Goal: Transaction & Acquisition: Purchase product/service

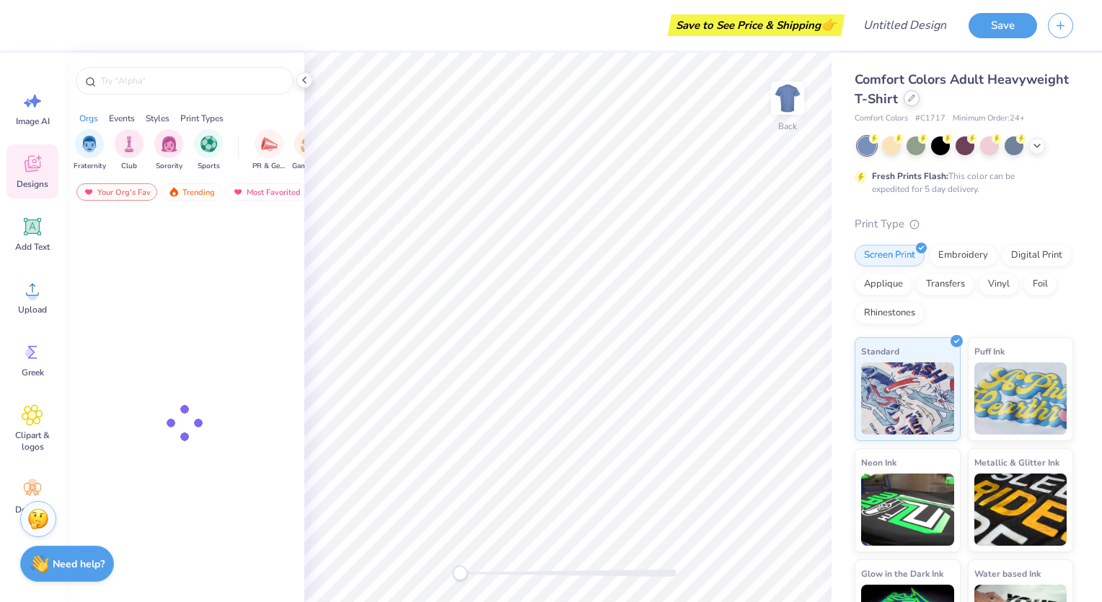
click at [915, 100] on icon at bounding box center [911, 98] width 7 height 7
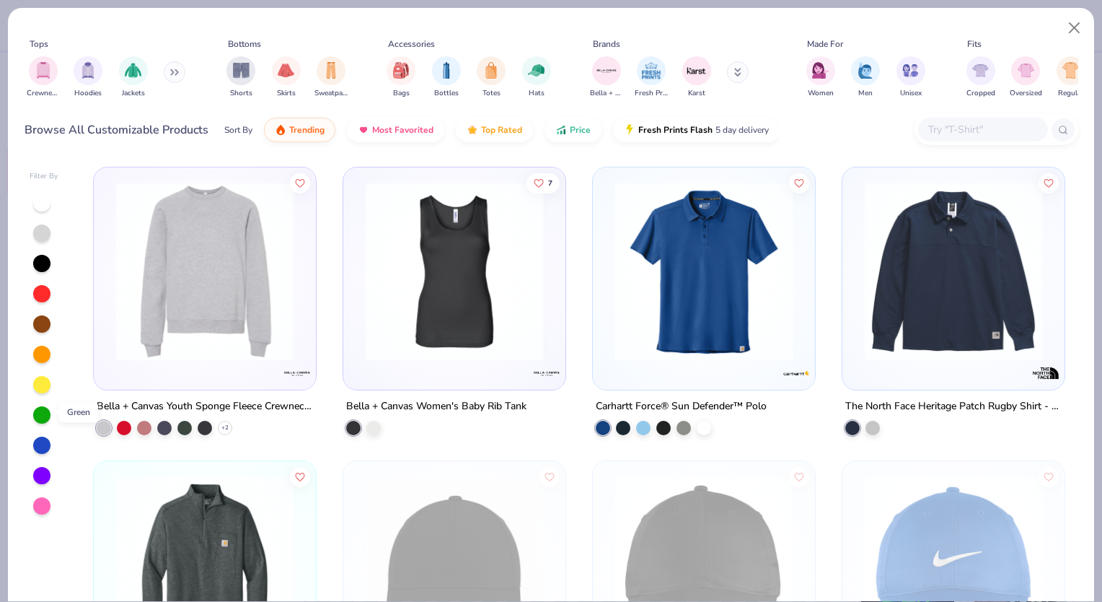
click at [45, 408] on div at bounding box center [41, 414] width 17 height 17
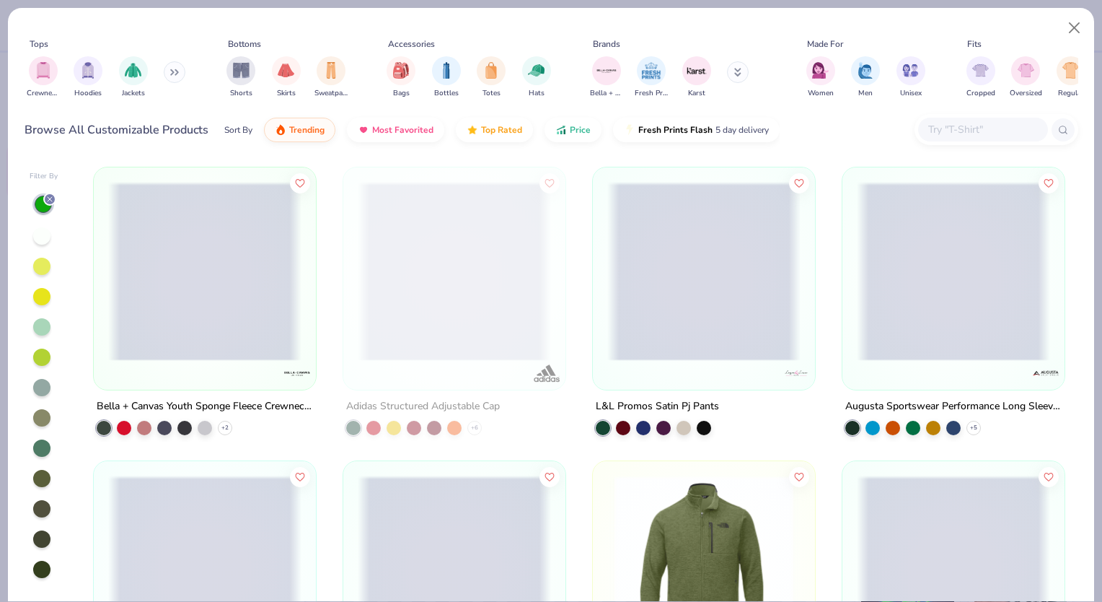
click at [742, 72] on button at bounding box center [738, 72] width 22 height 22
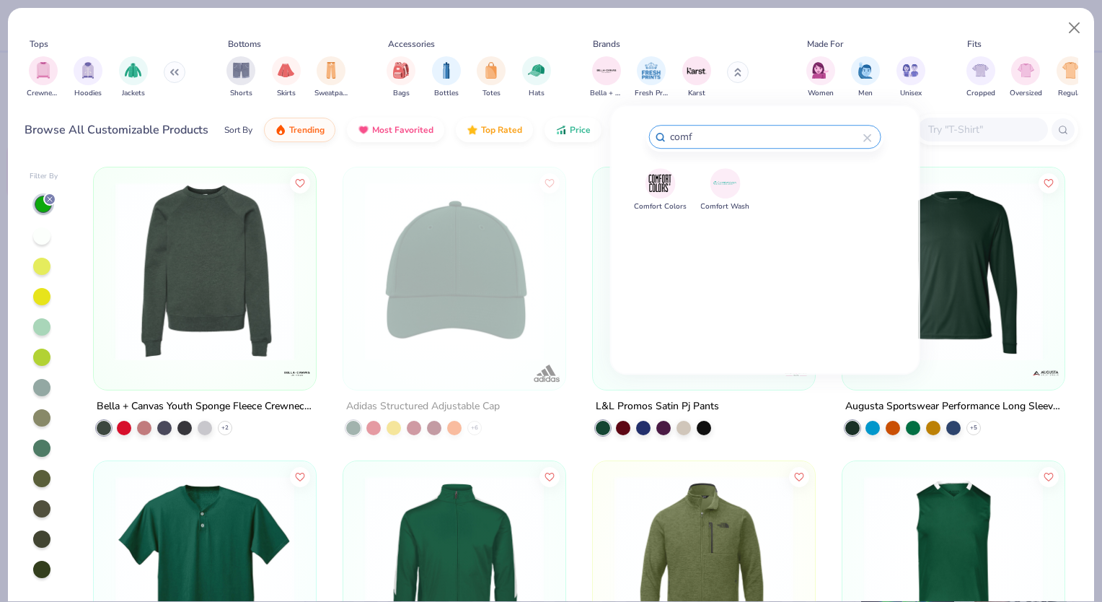
type input "comf"
click at [658, 189] on img at bounding box center [660, 182] width 25 height 25
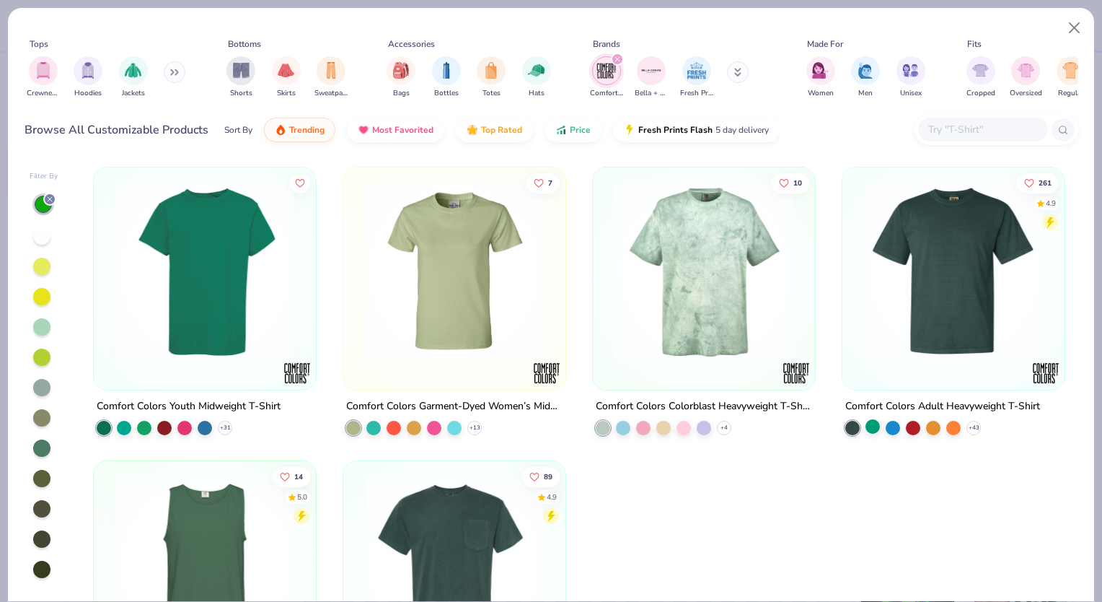
click at [871, 426] on div at bounding box center [873, 426] width 14 height 14
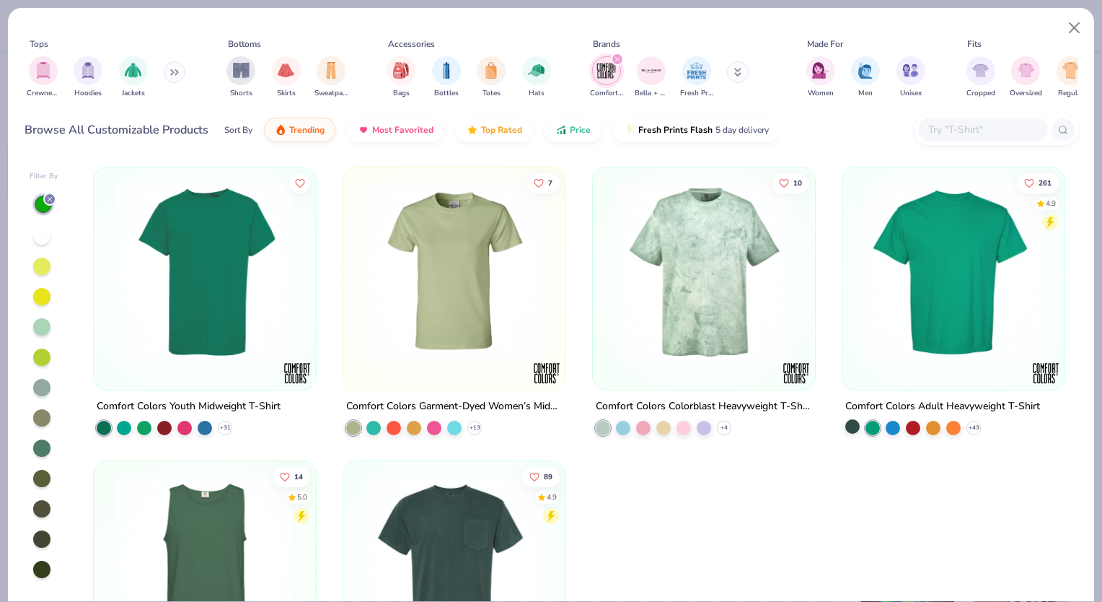
click at [850, 426] on div at bounding box center [853, 426] width 14 height 14
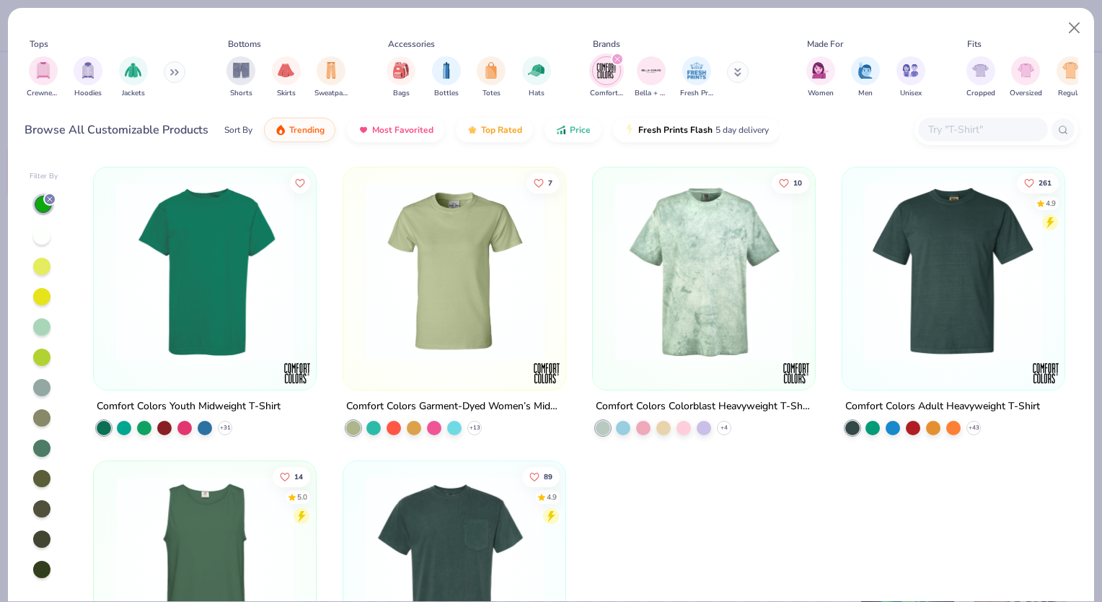
click at [943, 329] on img at bounding box center [953, 271] width 193 height 179
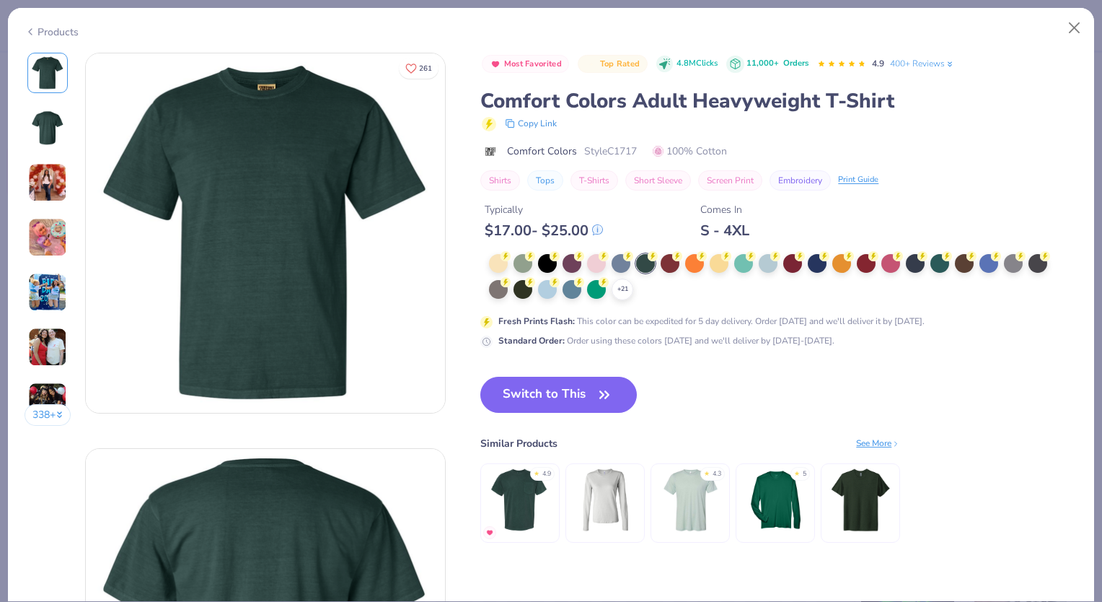
click at [61, 32] on div "Products" at bounding box center [52, 32] width 54 height 15
